Goal: Transaction & Acquisition: Purchase product/service

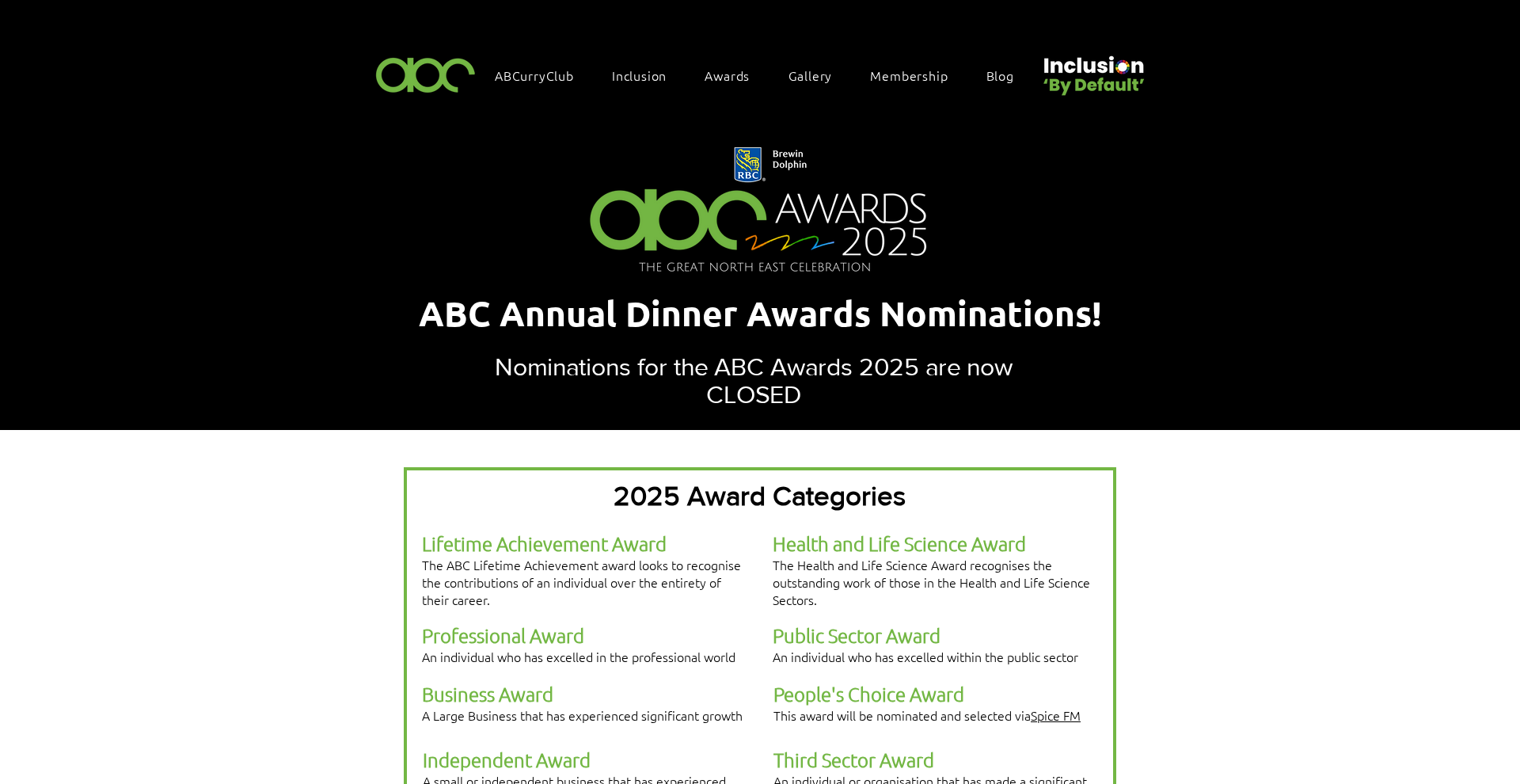
click at [446, 66] on img at bounding box center [426, 74] width 109 height 47
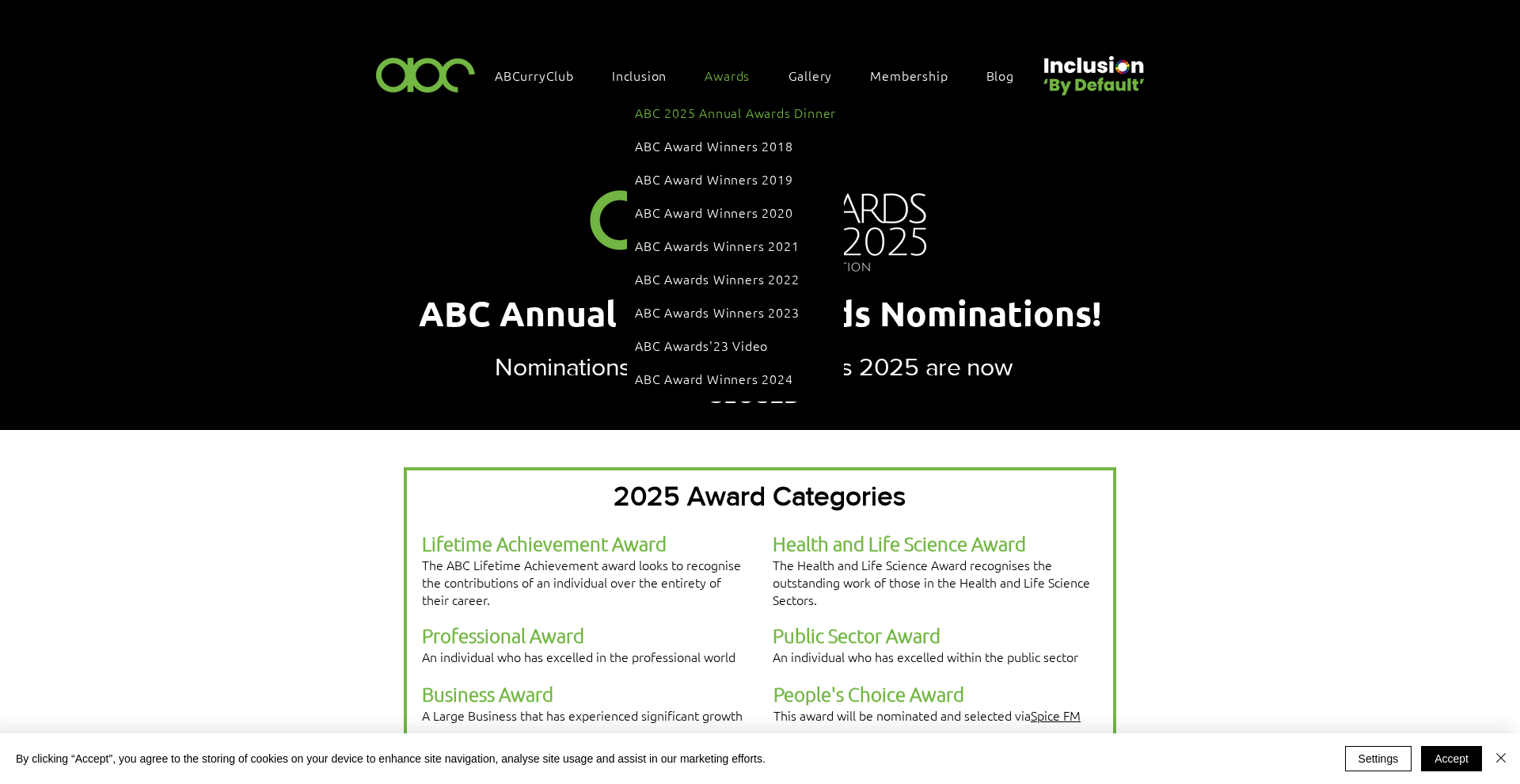
click at [724, 110] on span "ABC 2025 Annual Awards Dinner" at bounding box center [736, 112] width 201 height 18
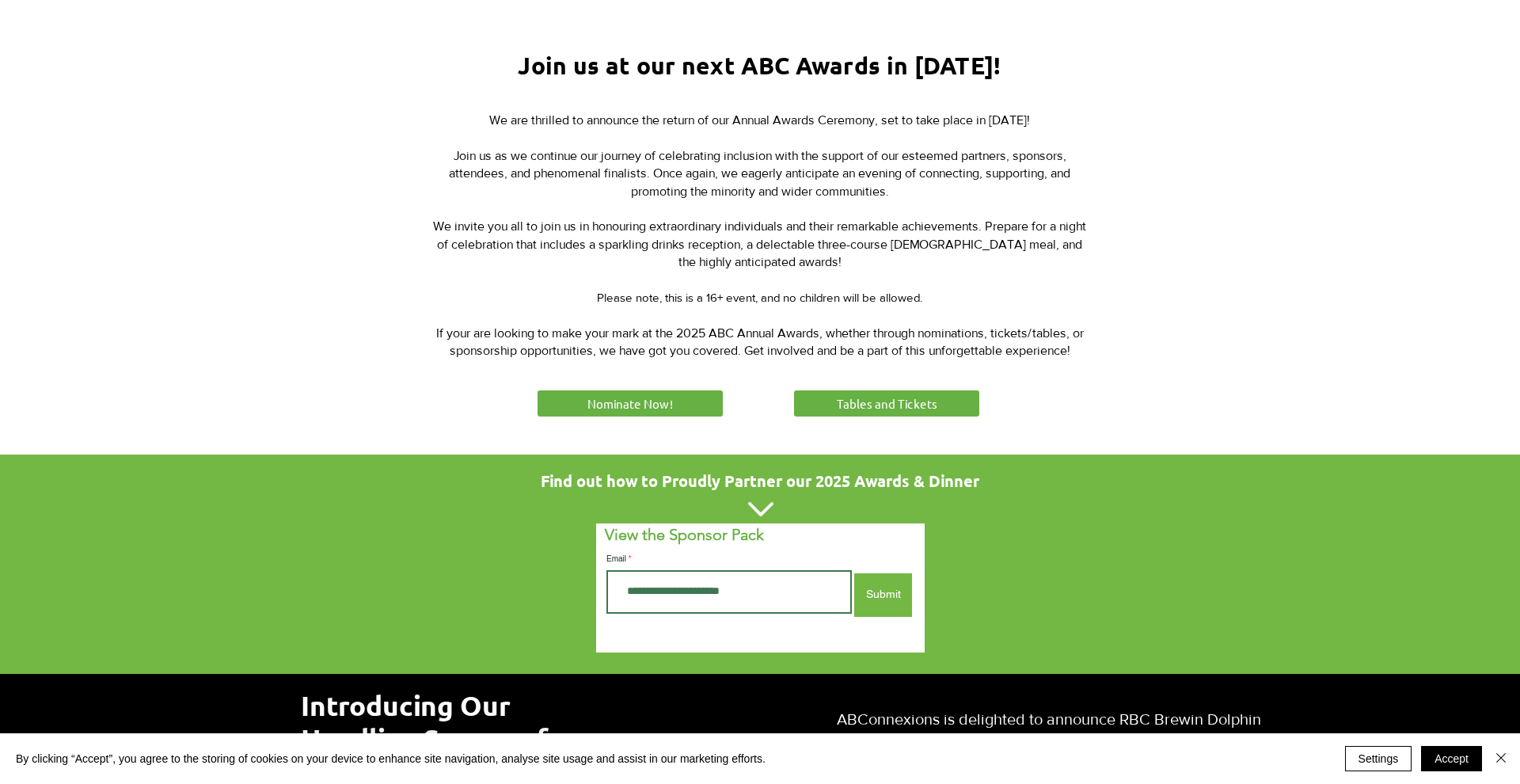
scroll to position [591, 0]
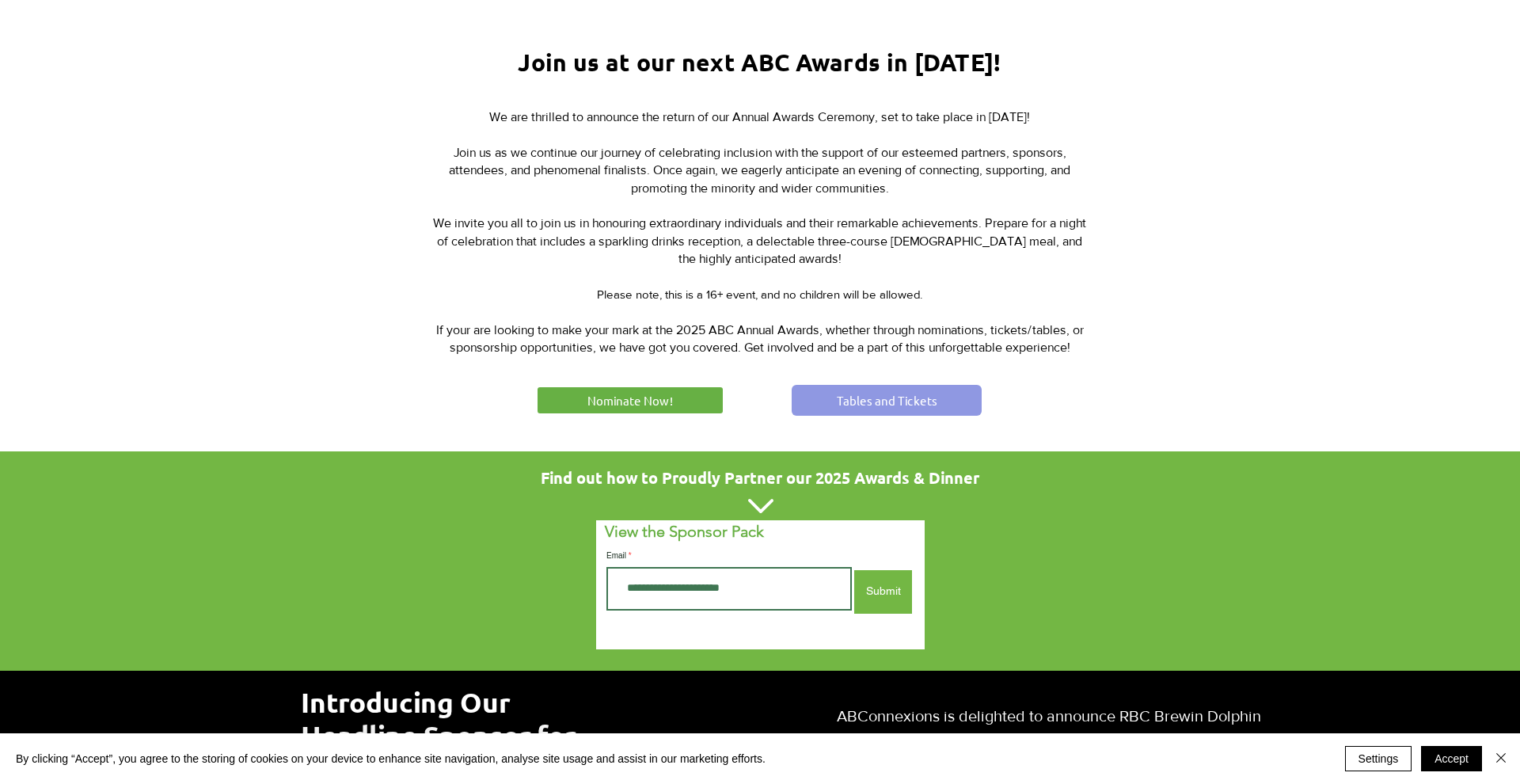
click at [842, 393] on span "Tables and Tickets" at bounding box center [887, 400] width 100 height 17
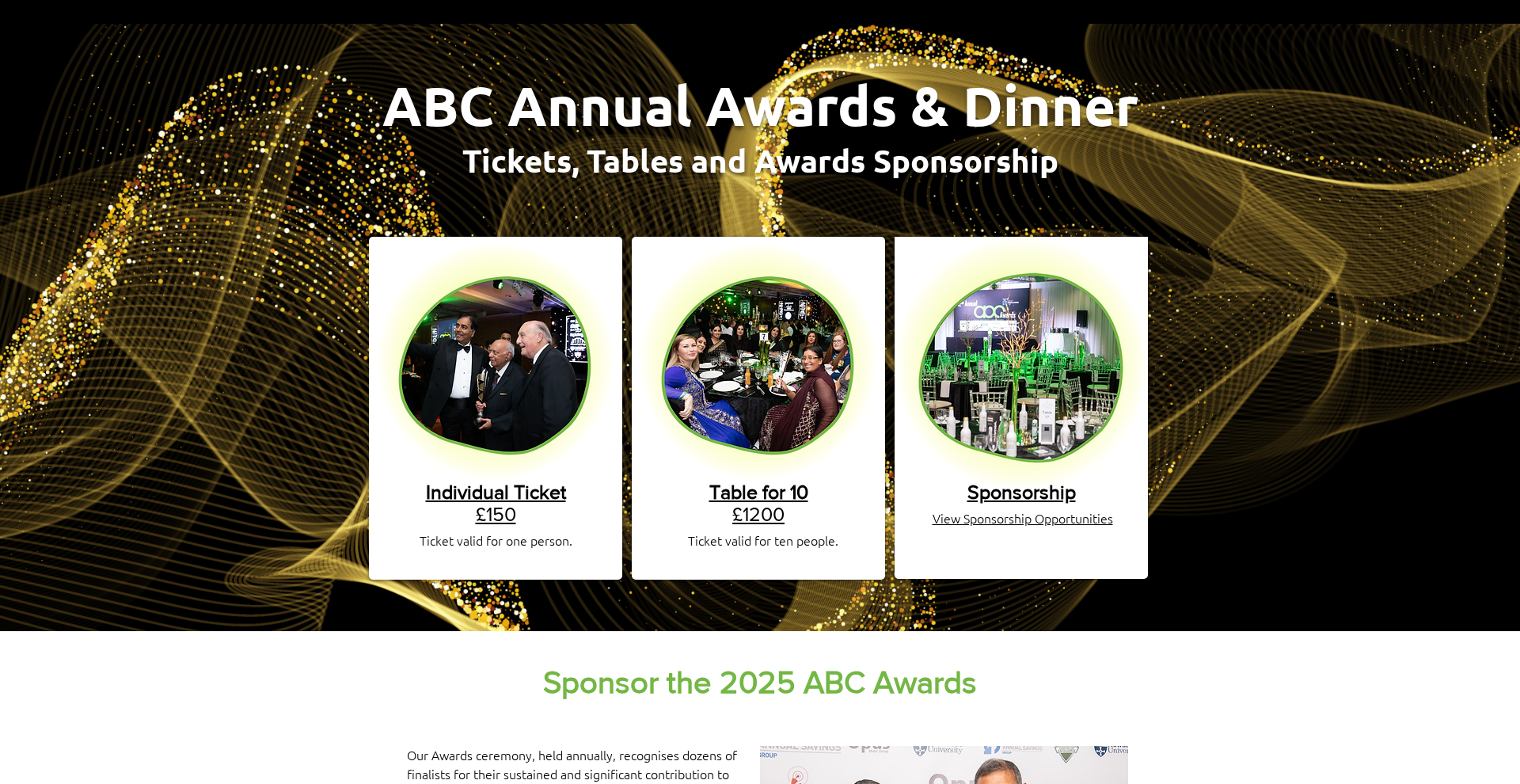
scroll to position [116, 0]
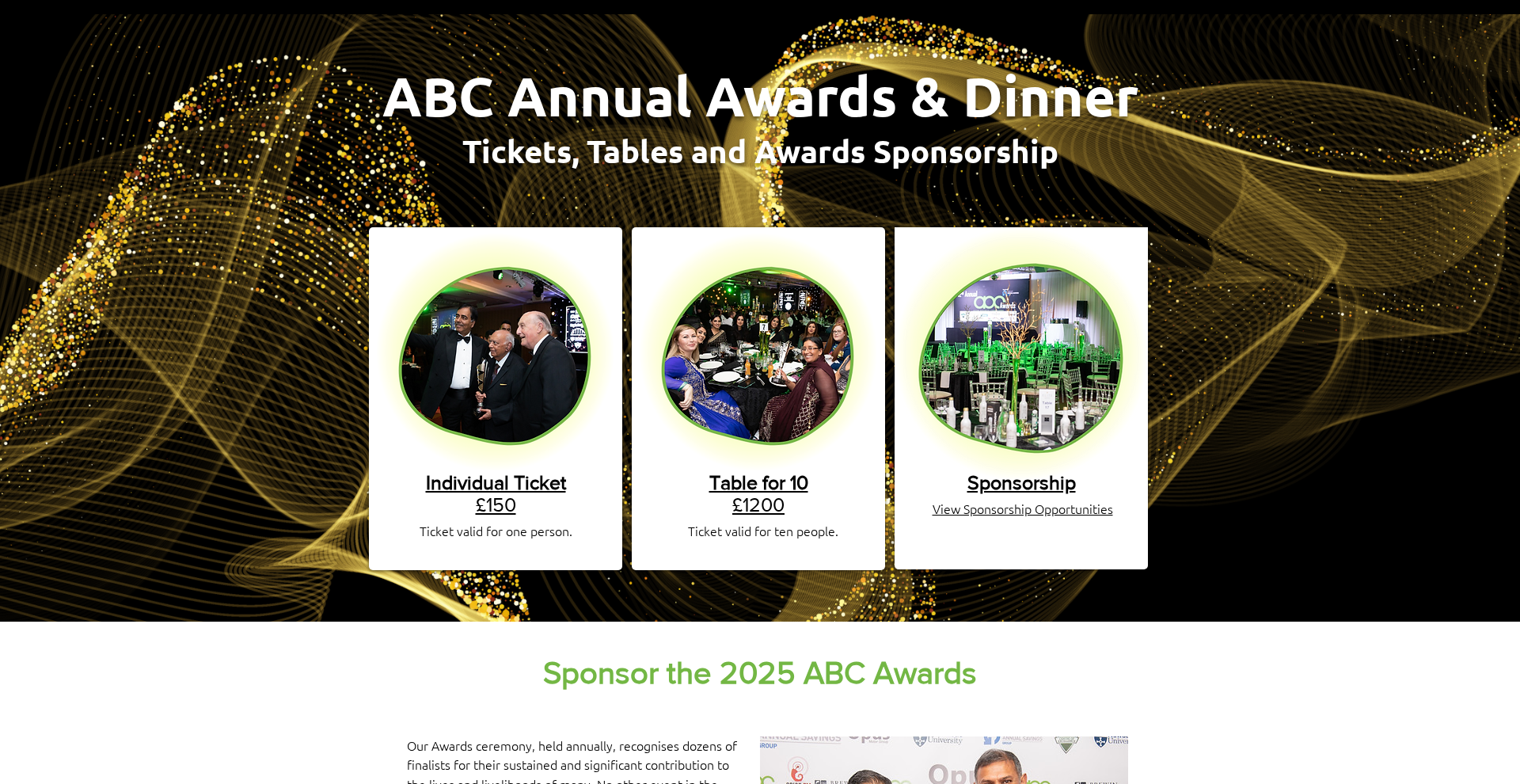
click at [496, 476] on span "Individual Ticket" at bounding box center [496, 482] width 140 height 22
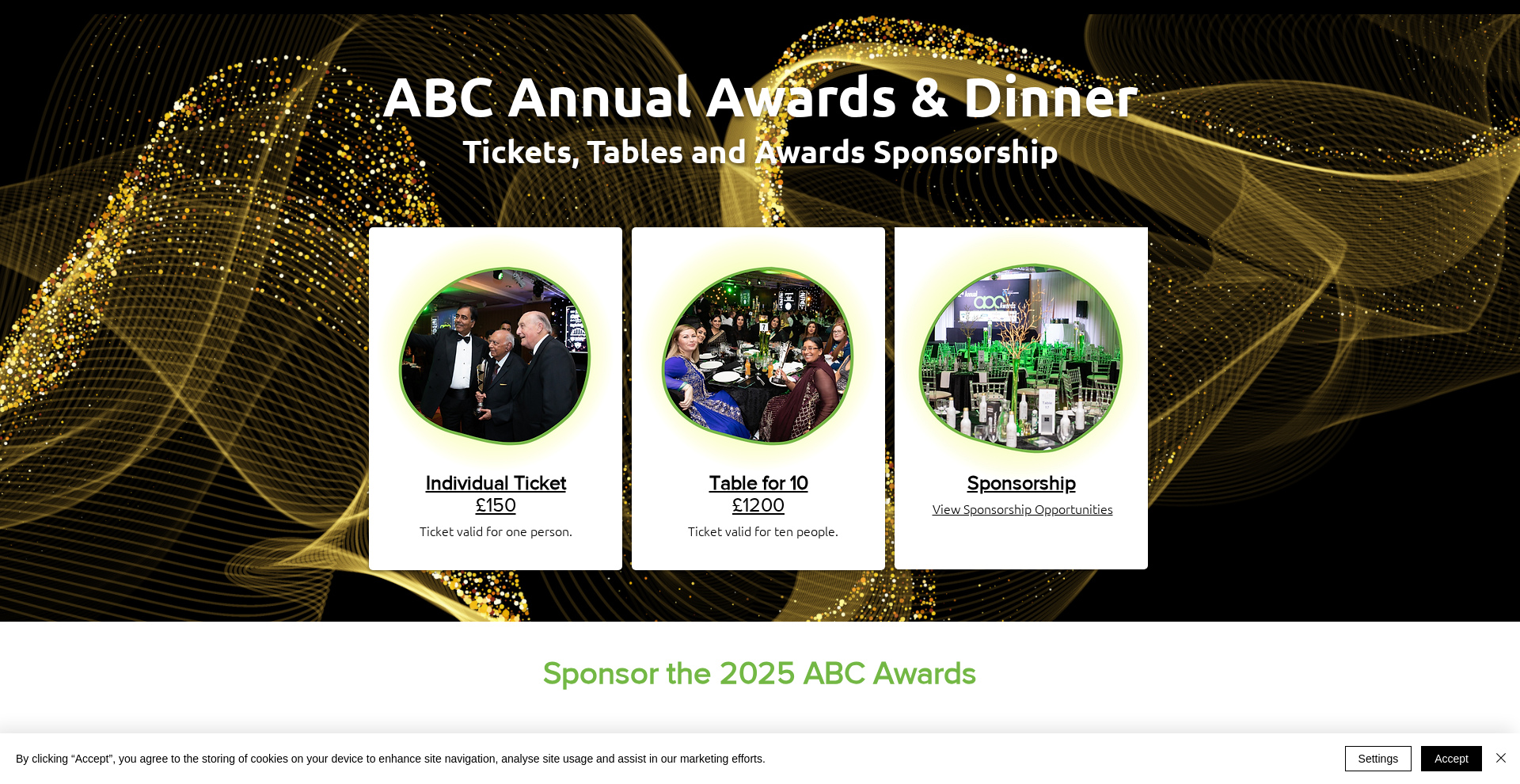
click at [746, 471] on span "Table for 10" at bounding box center [758, 482] width 99 height 22
click at [992, 451] on img "main content" at bounding box center [1021, 353] width 253 height 253
click at [999, 472] on span "Sponsorship" at bounding box center [1021, 482] width 108 height 22
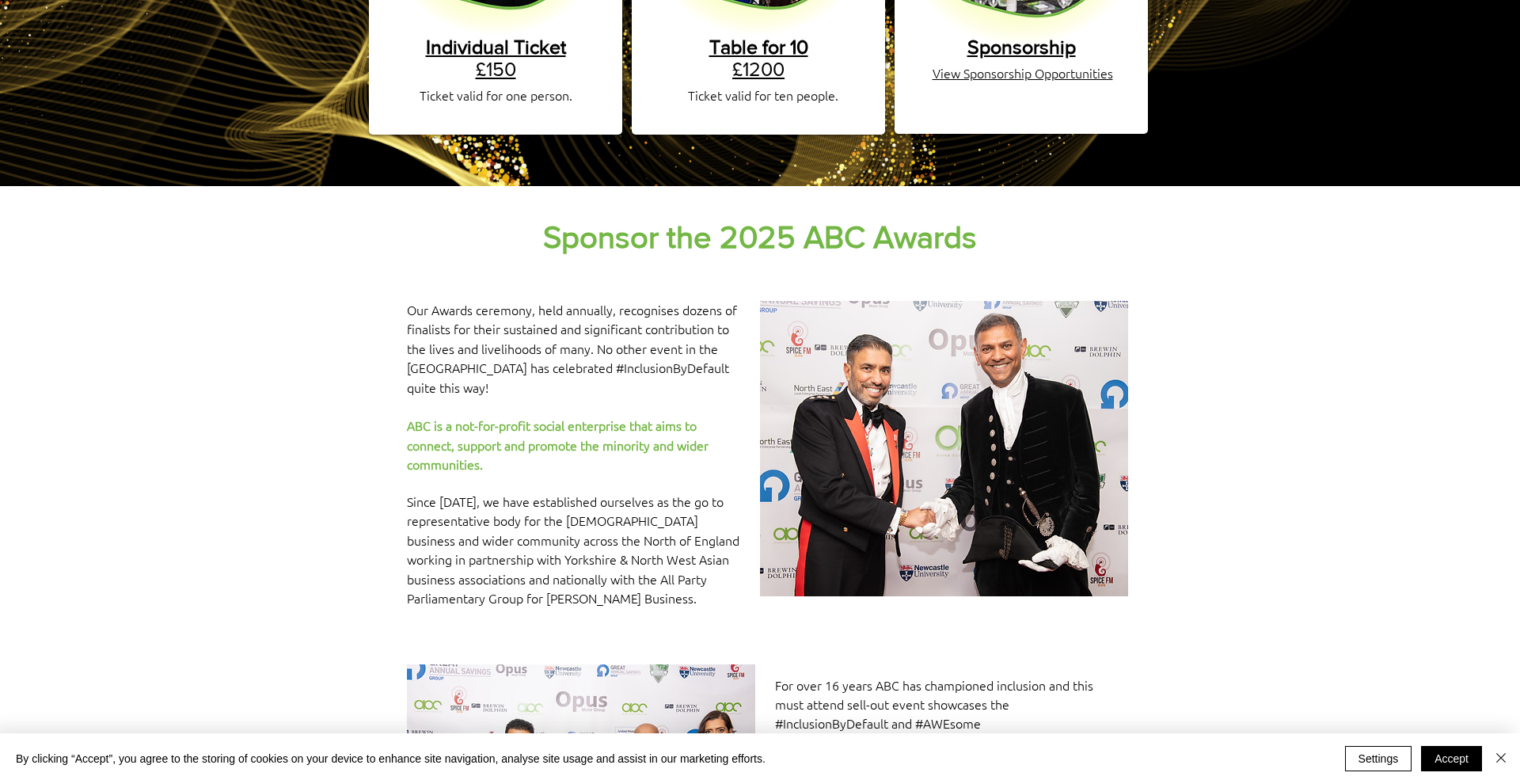
scroll to position [562, 0]
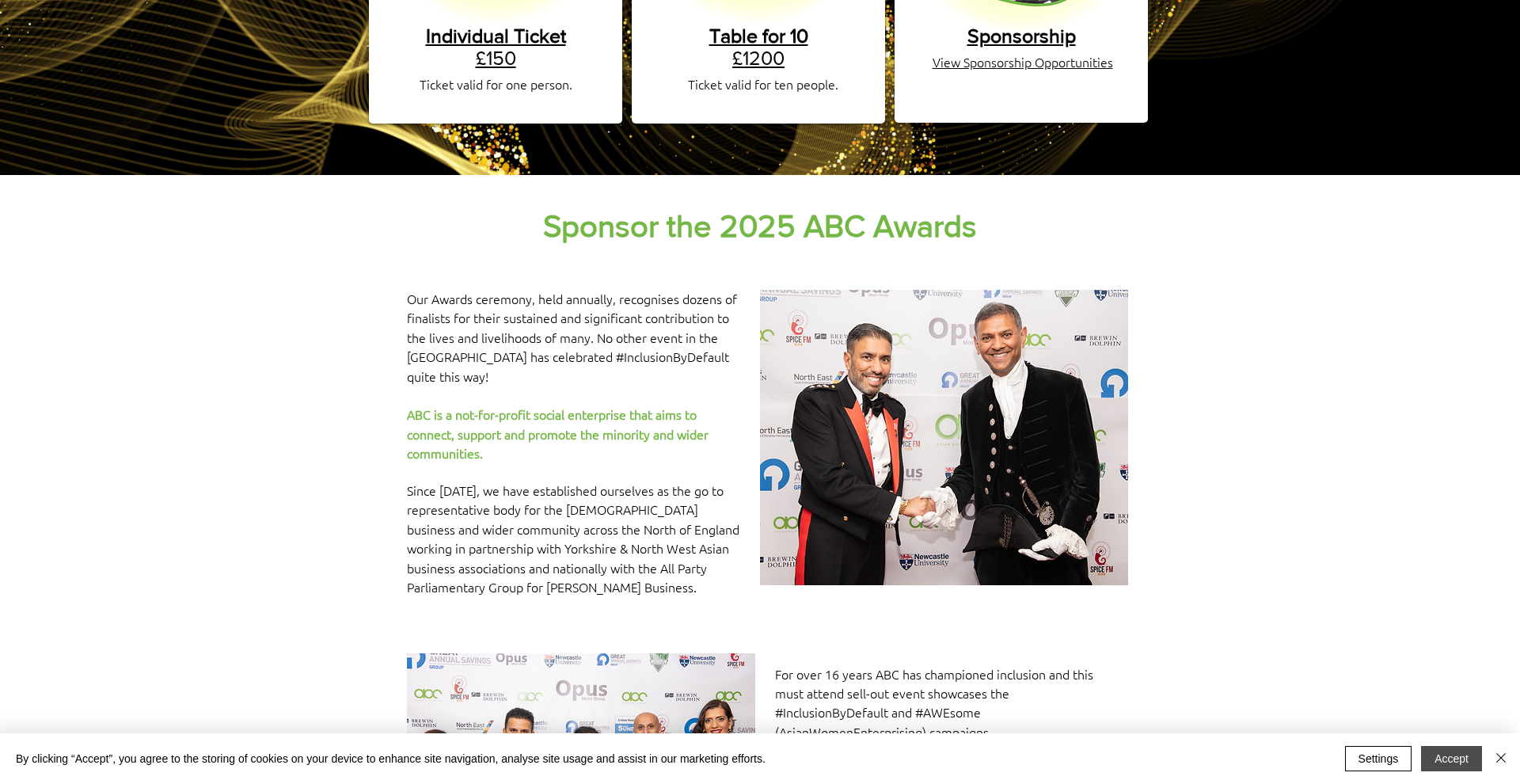
click at [1448, 762] on button "Accept" at bounding box center [1452, 759] width 61 height 26
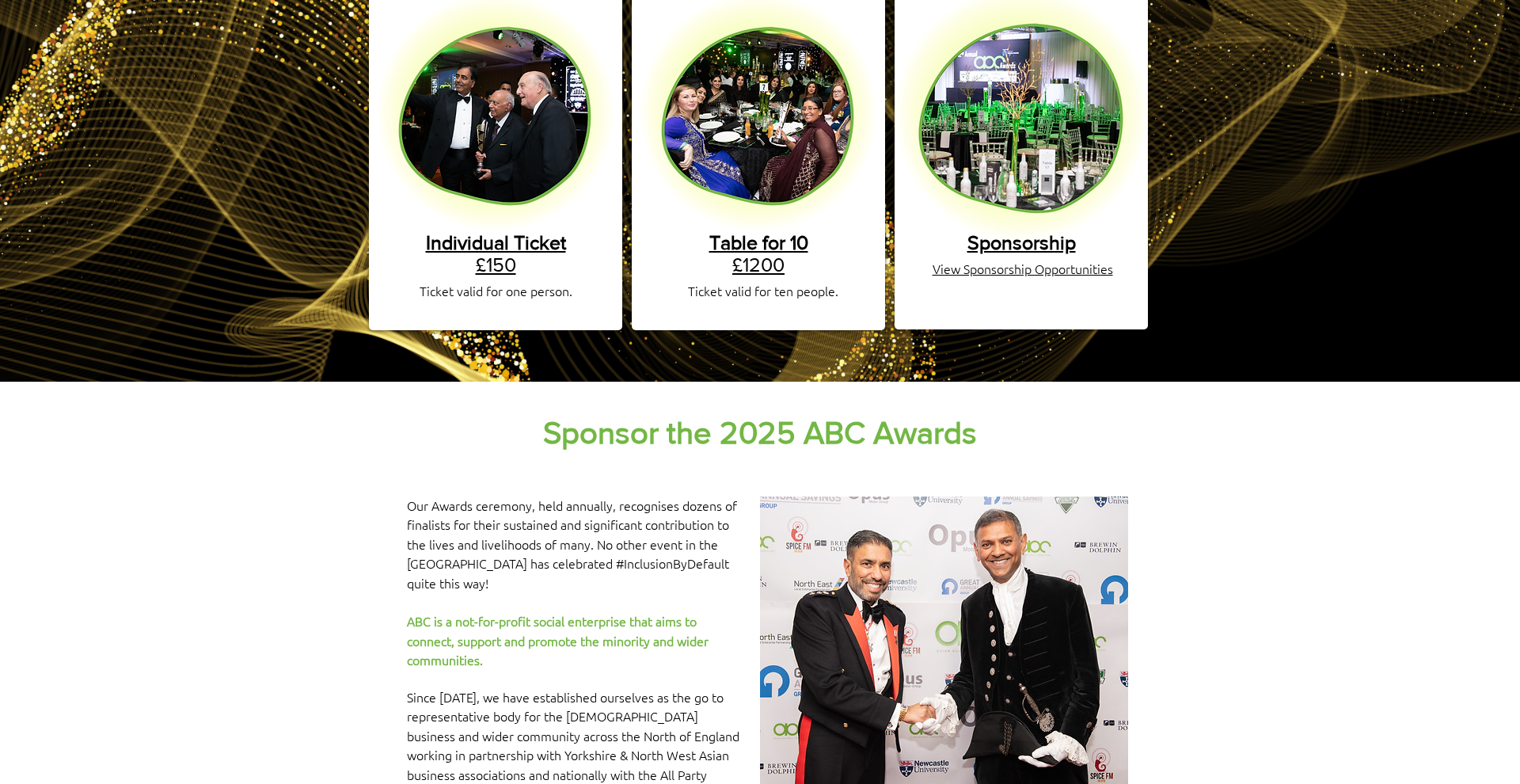
scroll to position [0, 0]
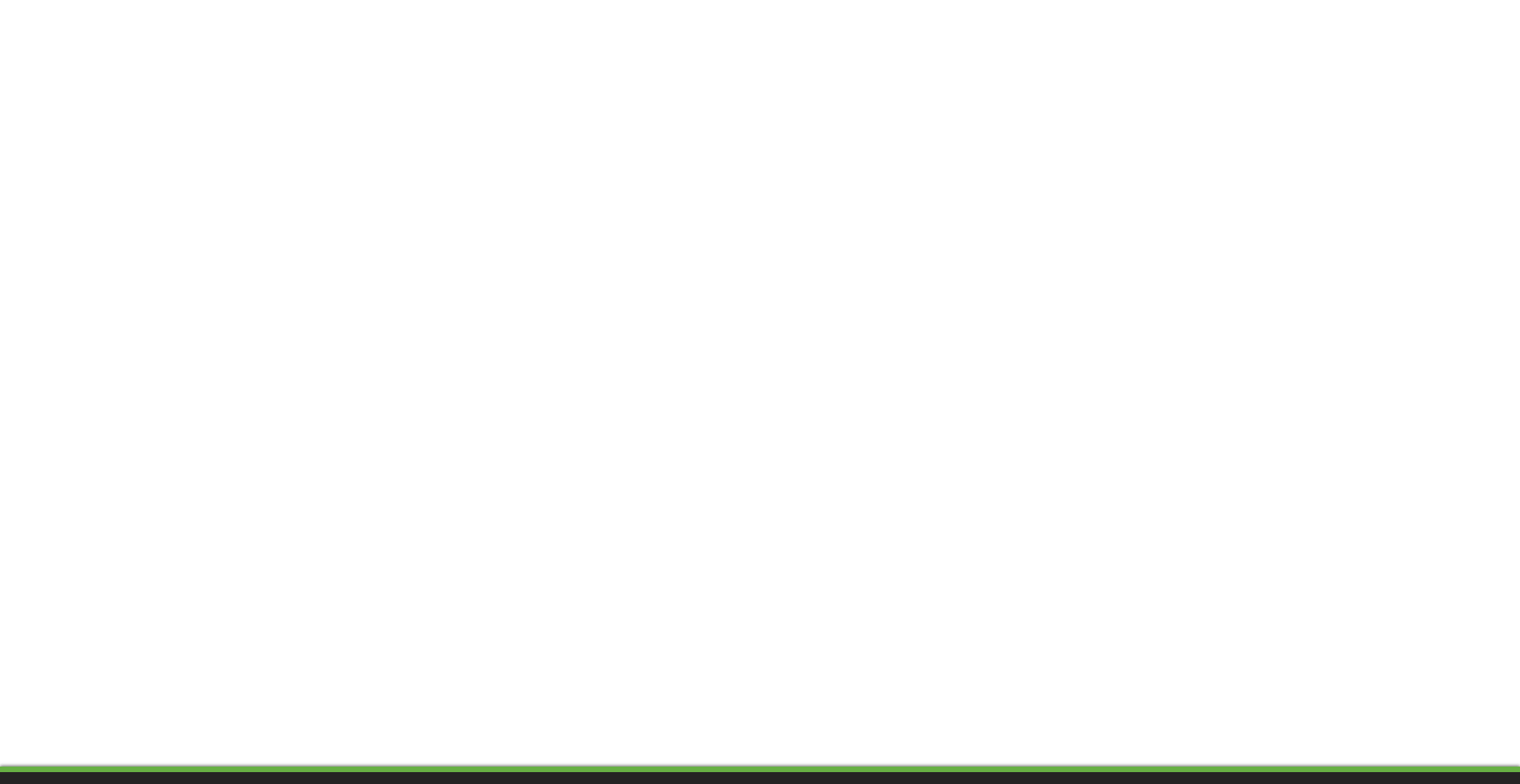
scroll to position [1203, 0]
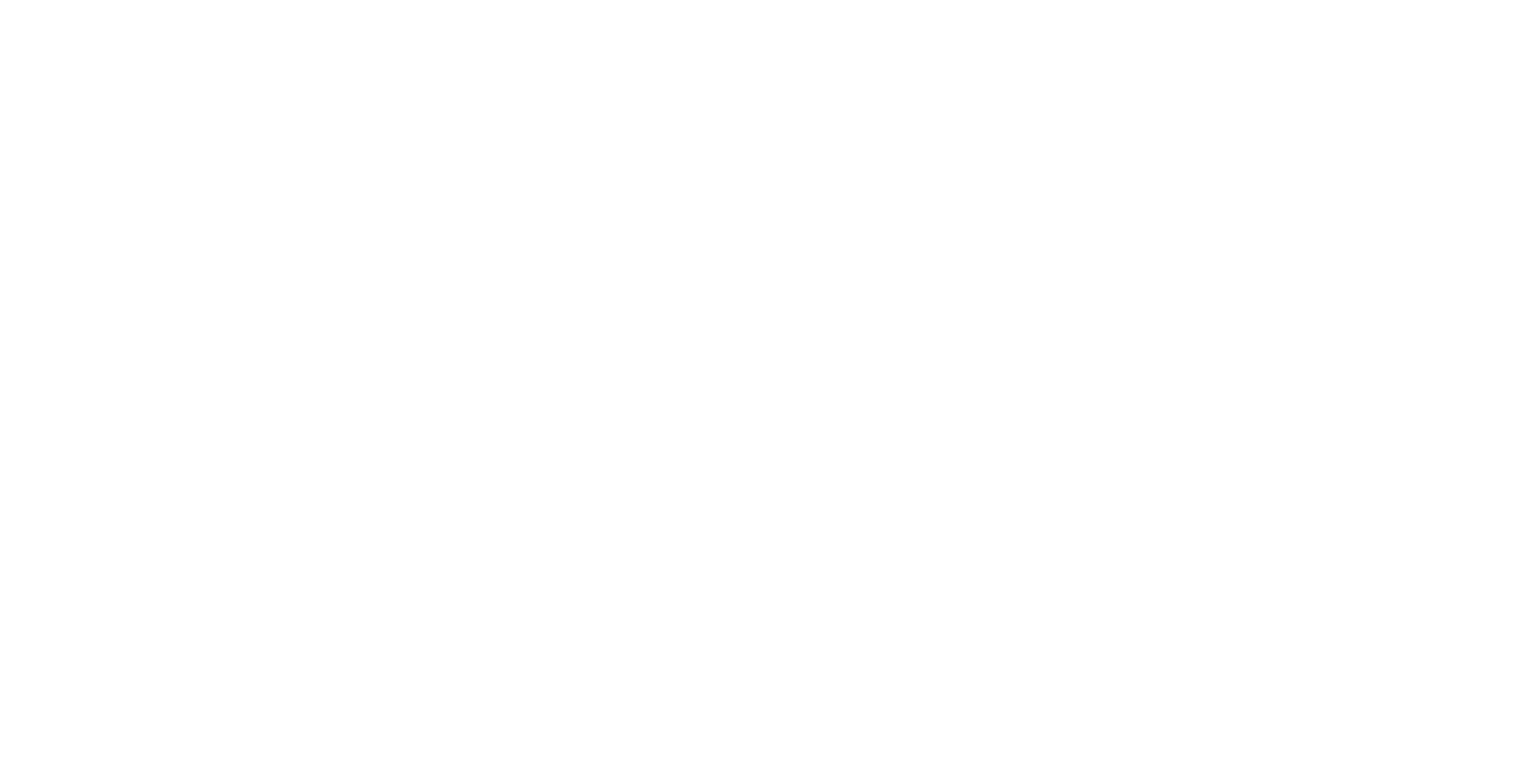
scroll to position [272, 0]
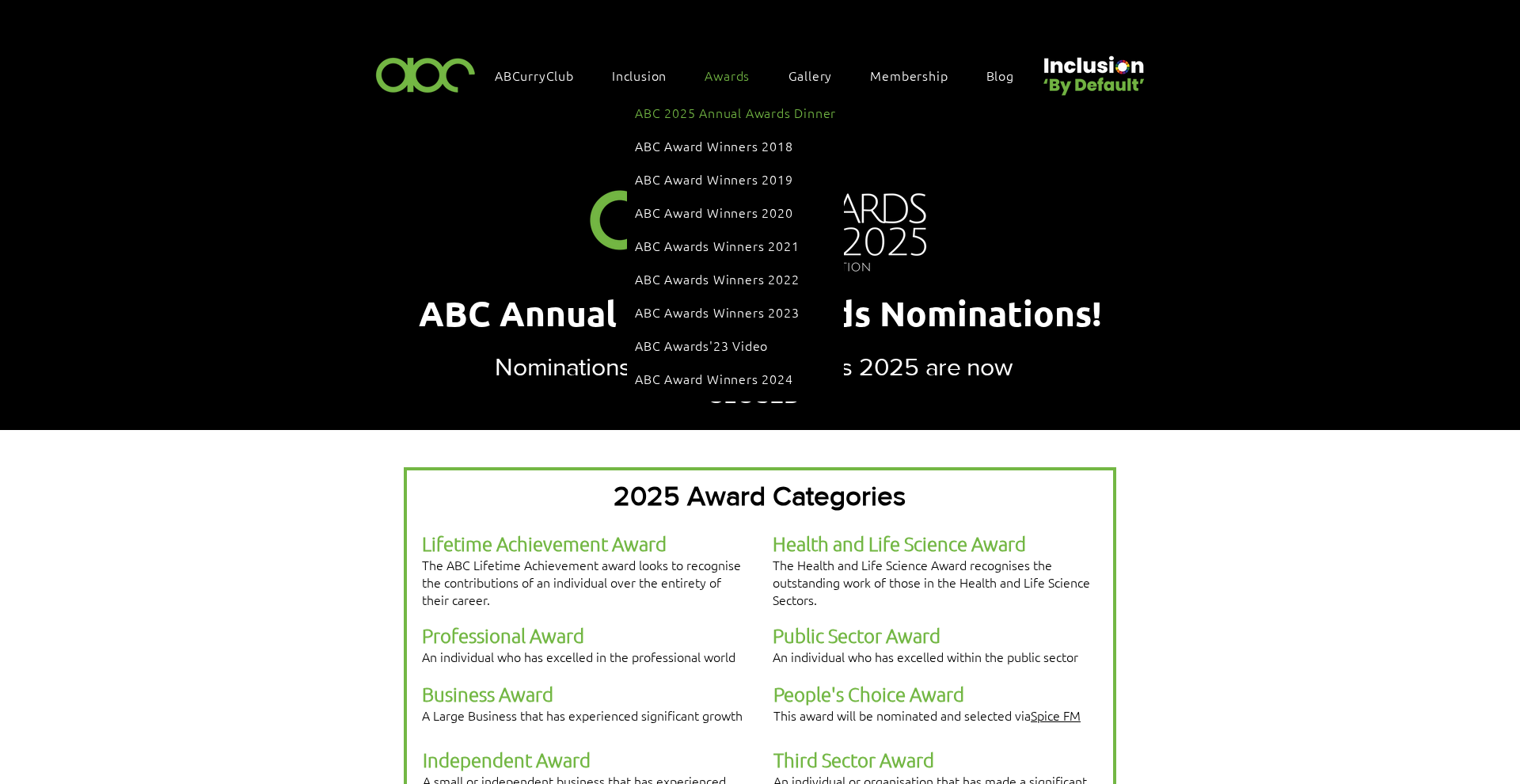
click at [728, 107] on span "ABC 2025 Annual Awards Dinner" at bounding box center [736, 112] width 201 height 18
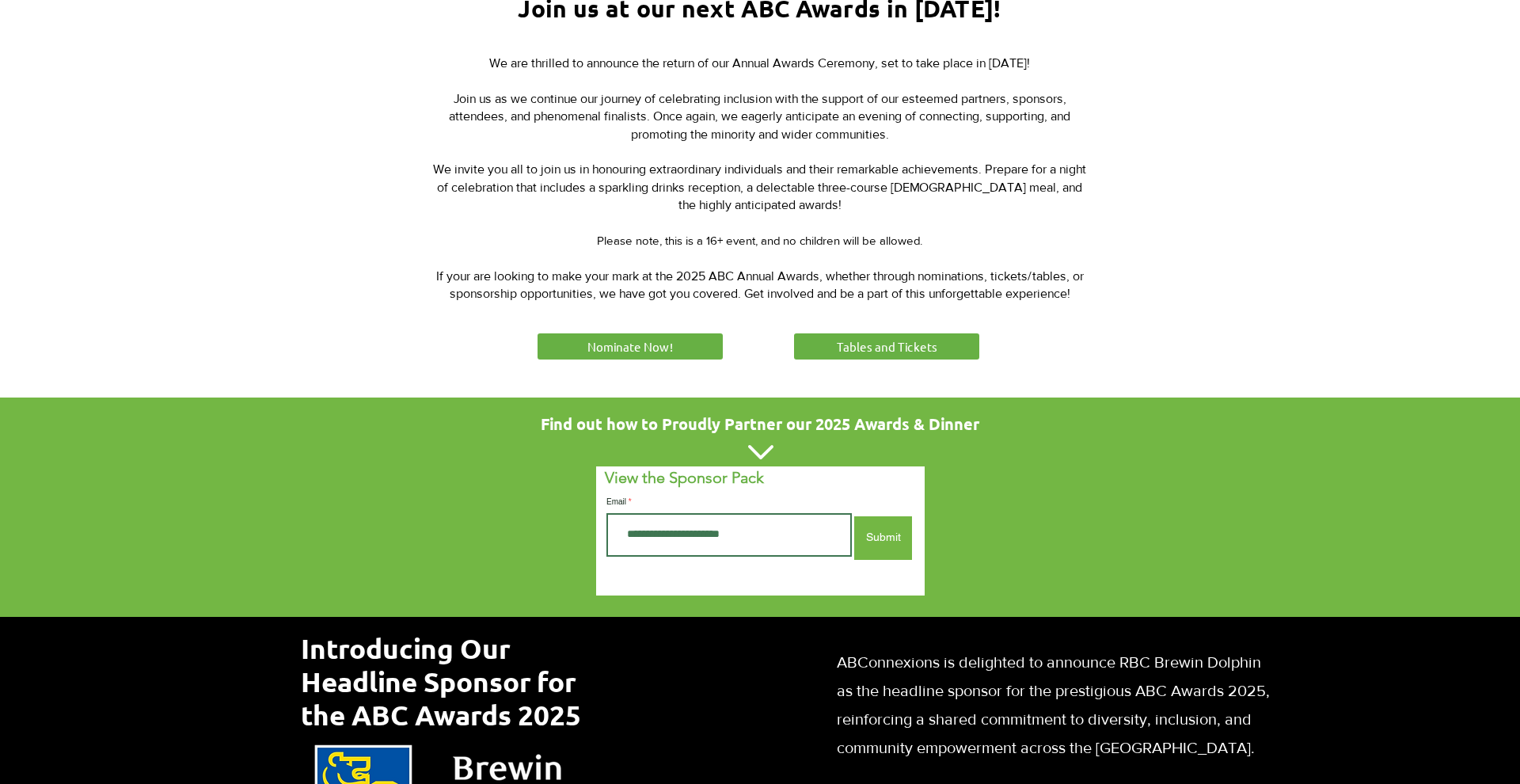
scroll to position [648, 0]
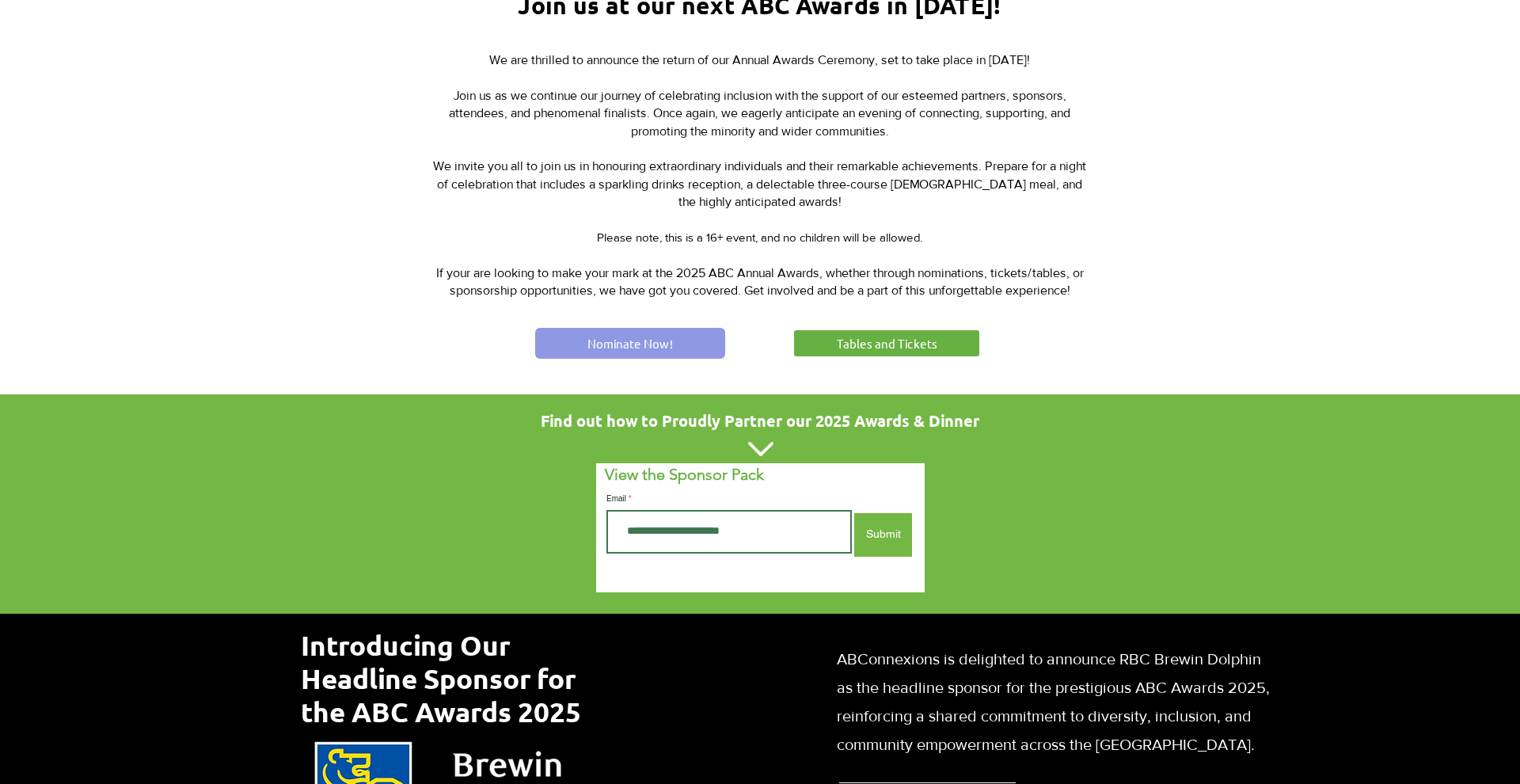
click at [671, 353] on link "Nominate Now!" at bounding box center [630, 343] width 190 height 31
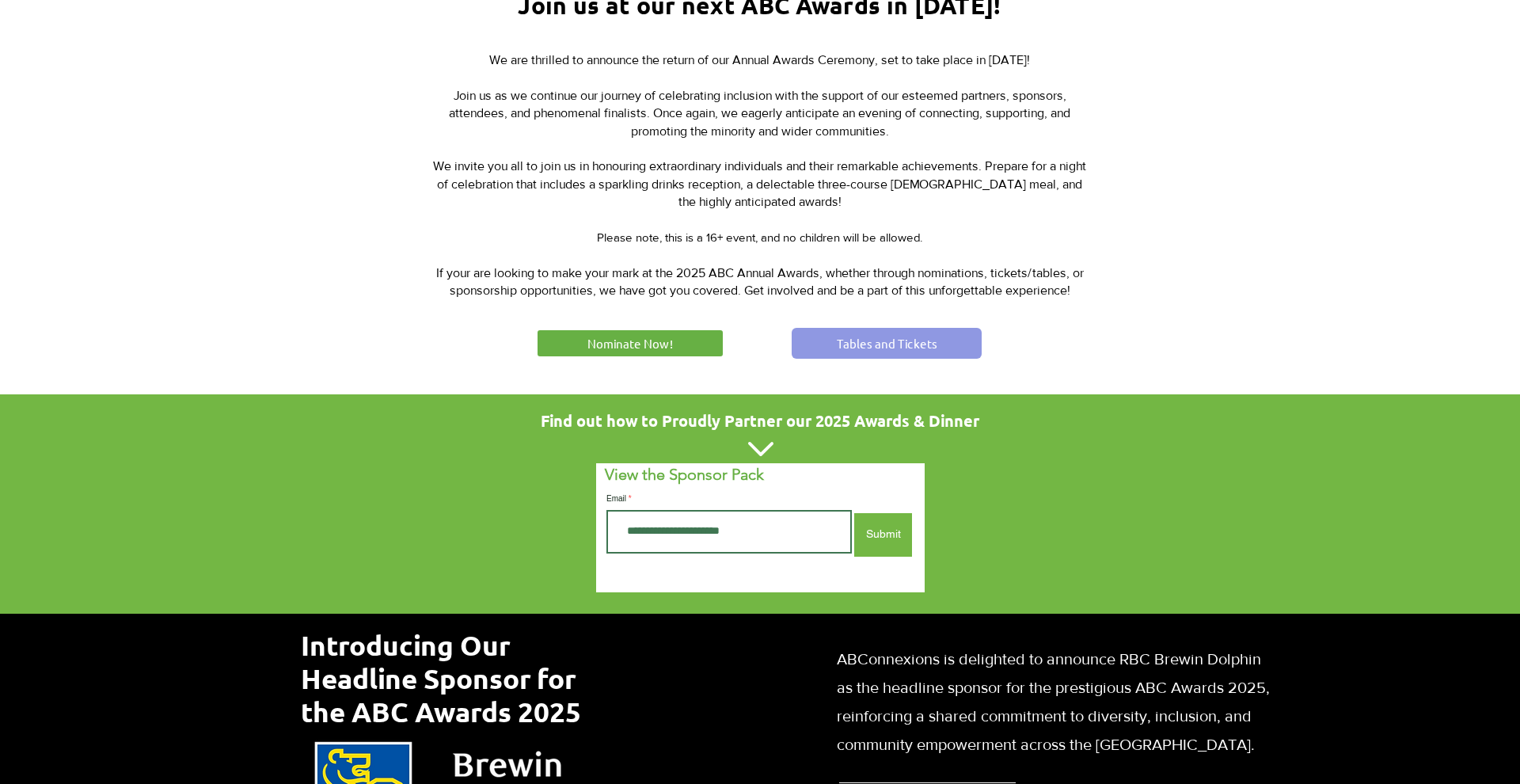
click at [832, 334] on link "Tables and Tickets" at bounding box center [887, 343] width 190 height 31
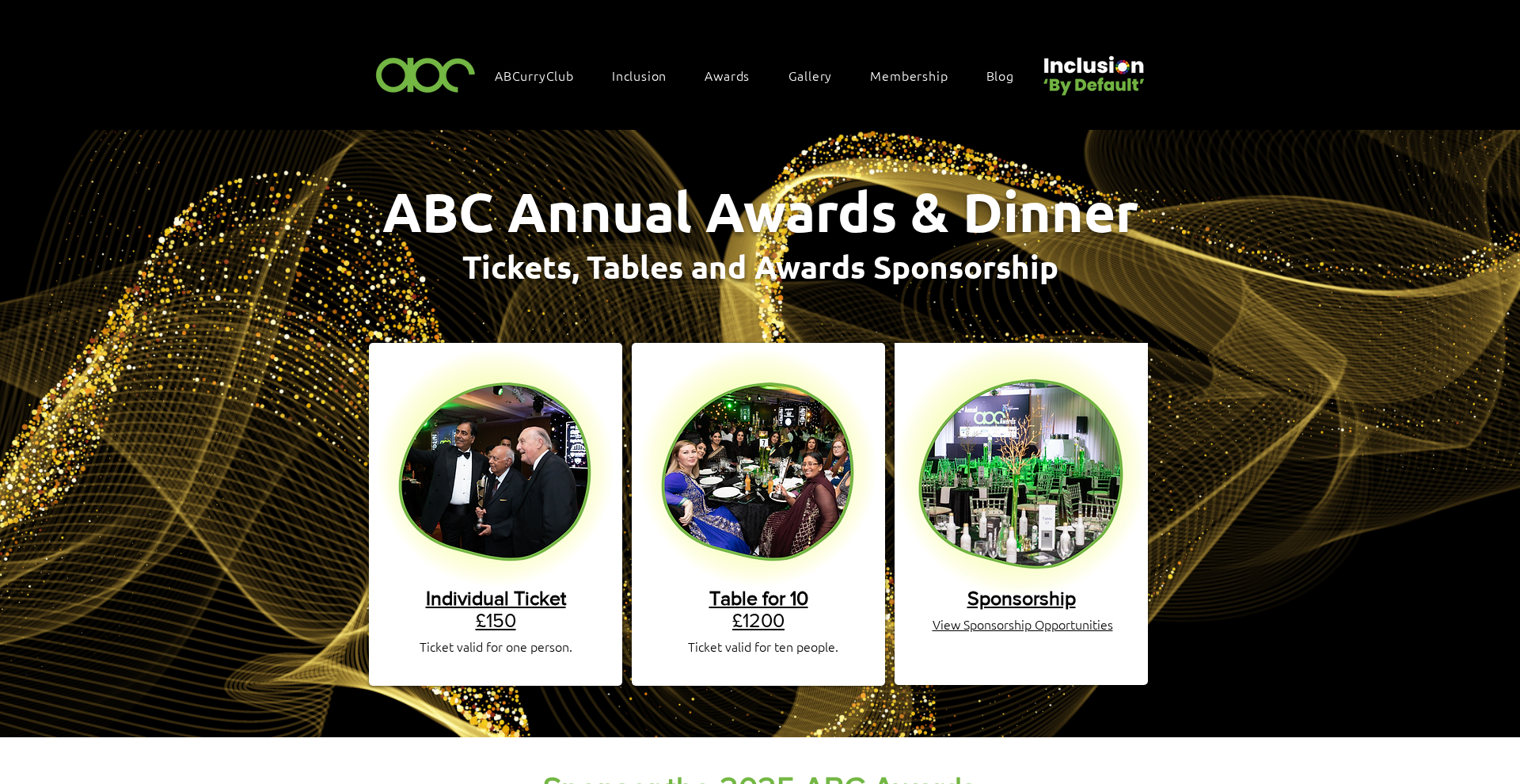
click at [763, 586] on span "Table for 10" at bounding box center [758, 598] width 99 height 22
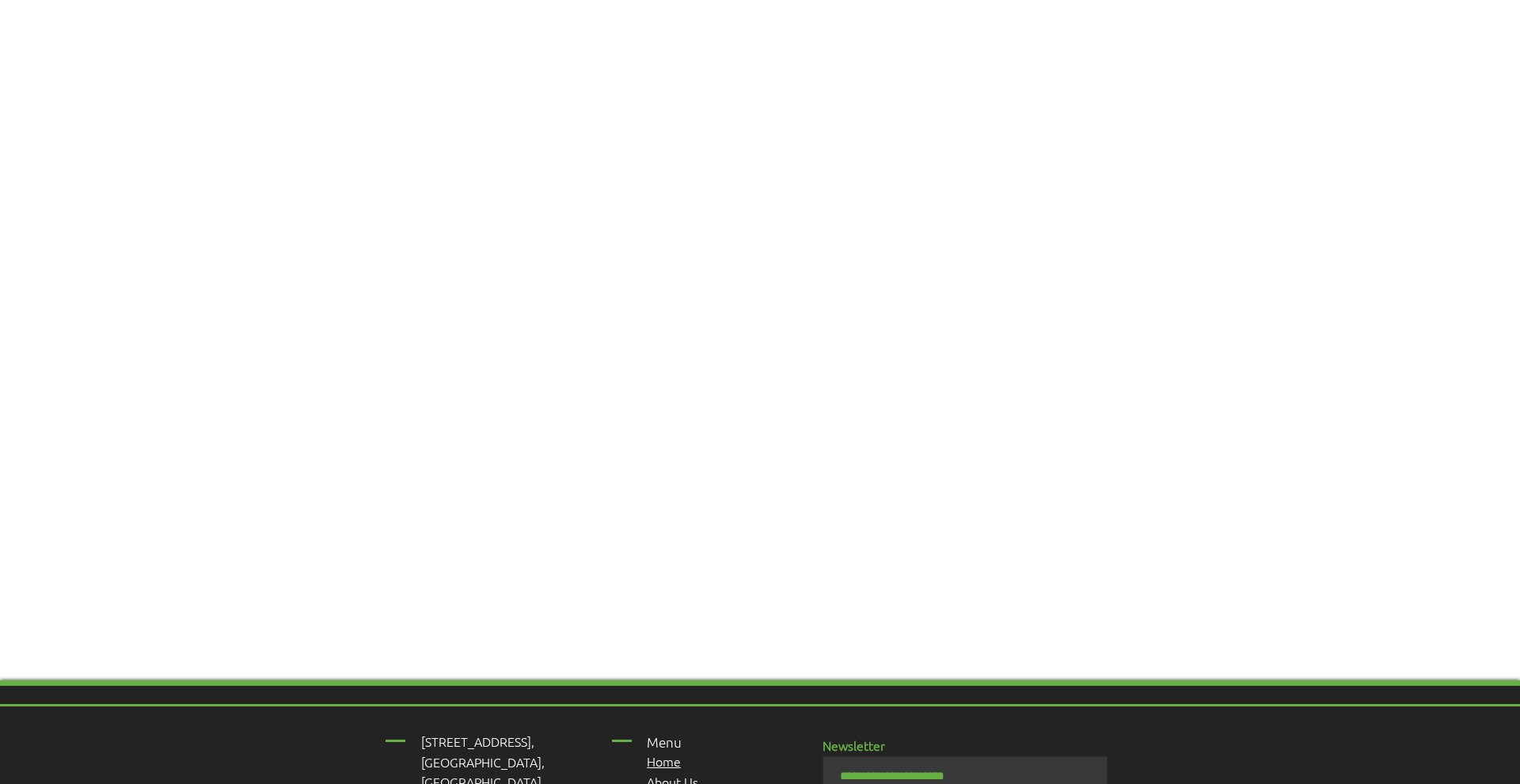
scroll to position [1582, 0]
